Goal: Information Seeking & Learning: Learn about a topic

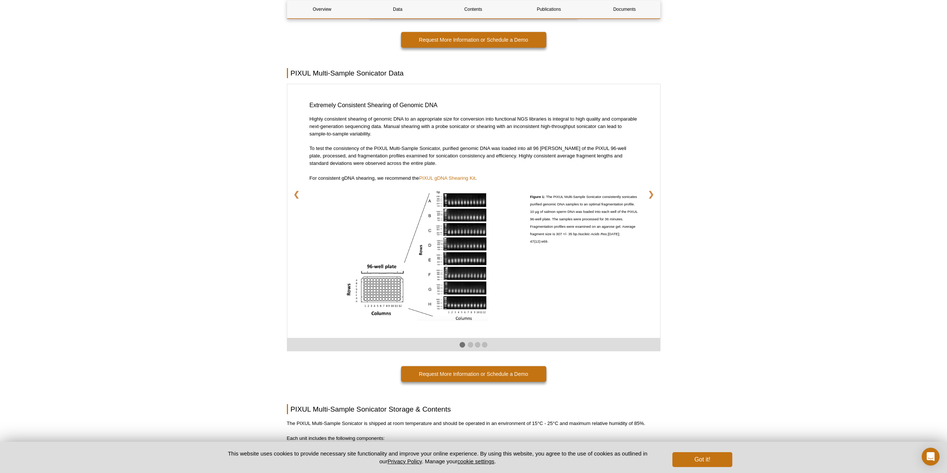
scroll to position [1174, 0]
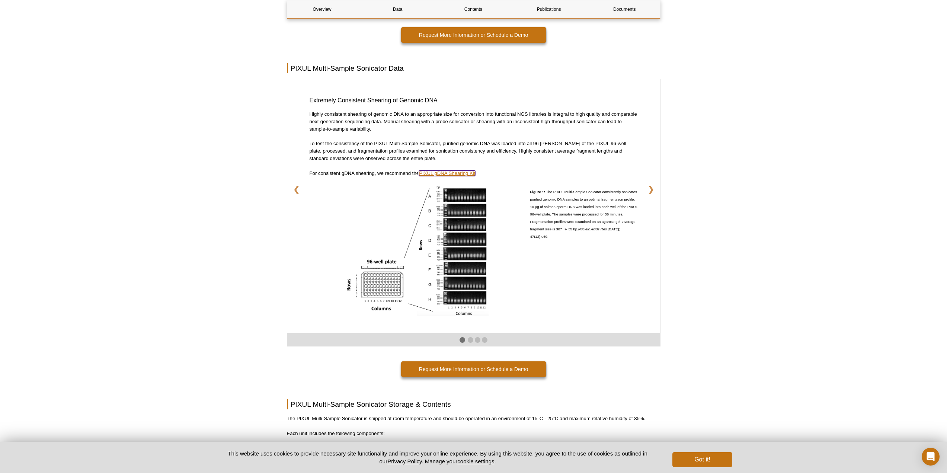
click at [468, 173] on link "PIXUL gDNA Shearing Kit" at bounding box center [447, 173] width 56 height 6
